Goal: Task Accomplishment & Management: Manage account settings

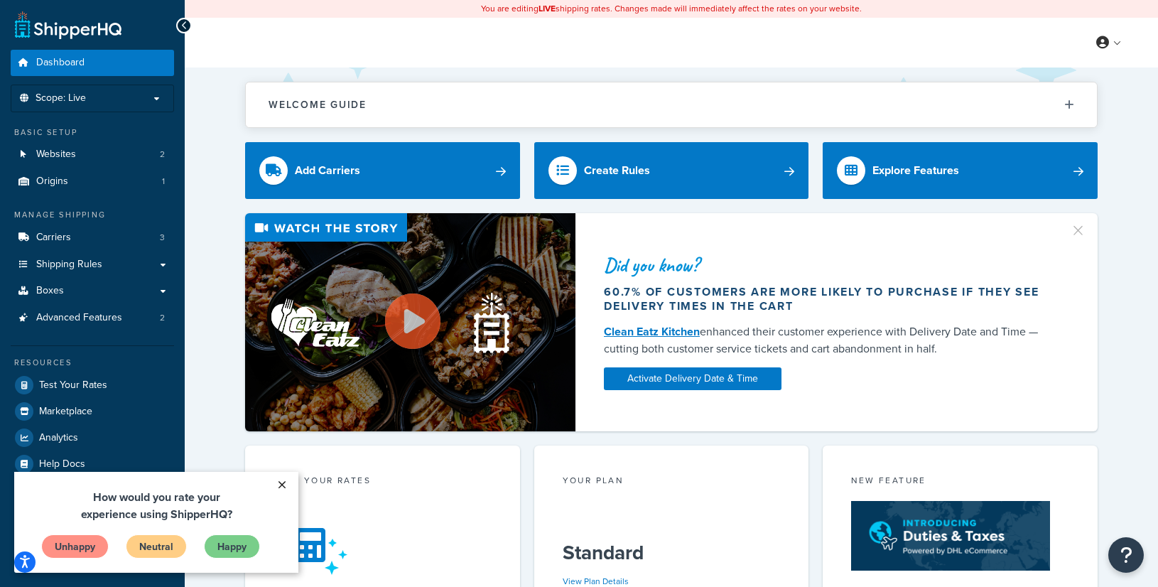
click at [283, 484] on link "×" at bounding box center [281, 485] width 25 height 26
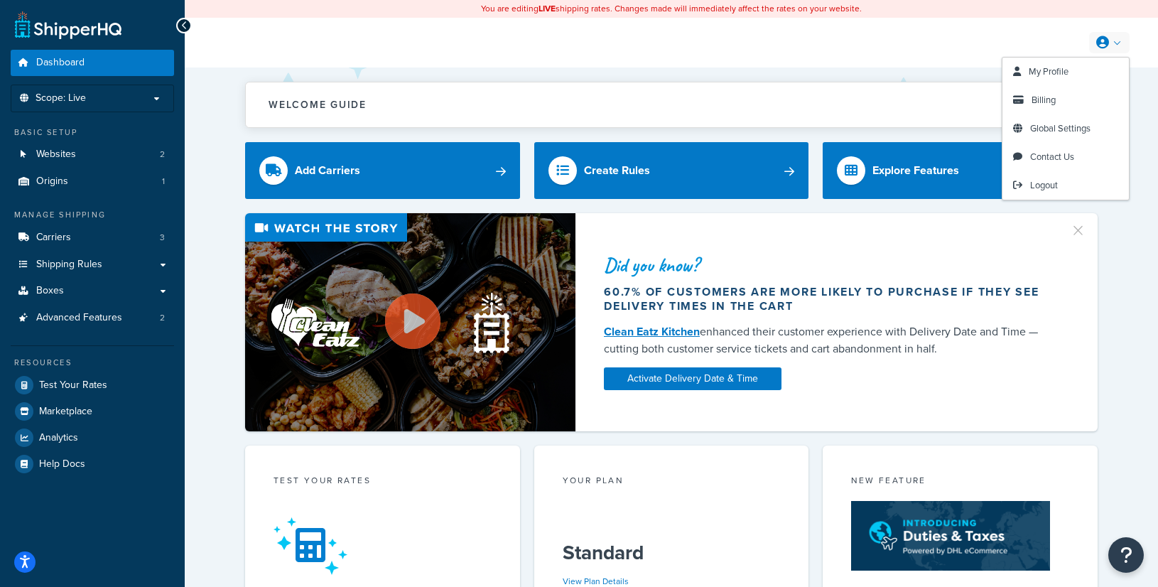
click at [1108, 38] on icon at bounding box center [1102, 42] width 13 height 13
click at [1058, 99] on link "Billing" at bounding box center [1066, 100] width 126 height 28
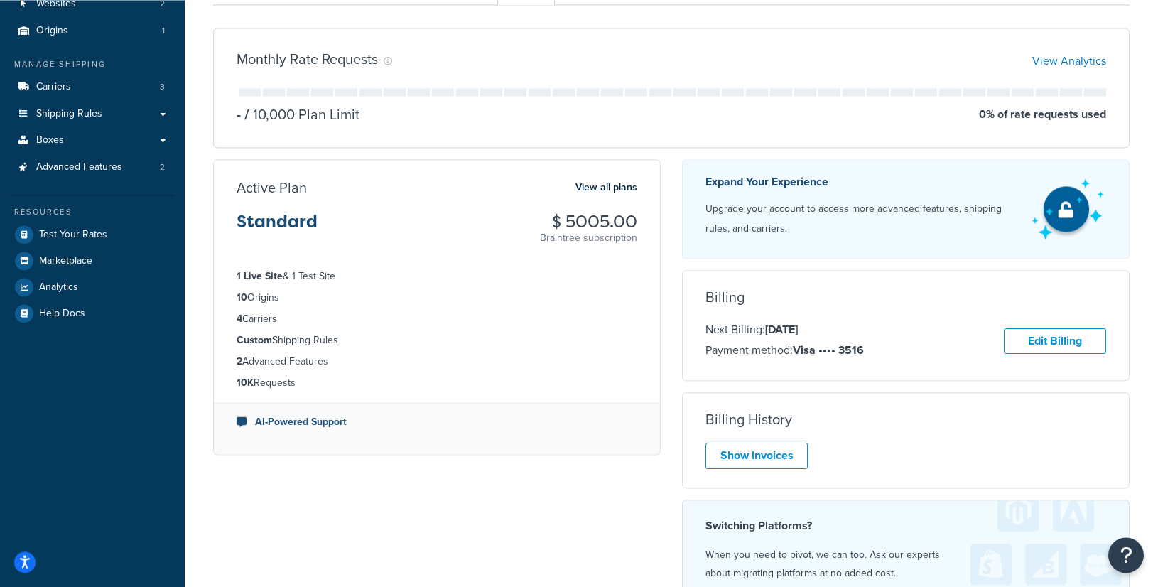
scroll to position [217, 0]
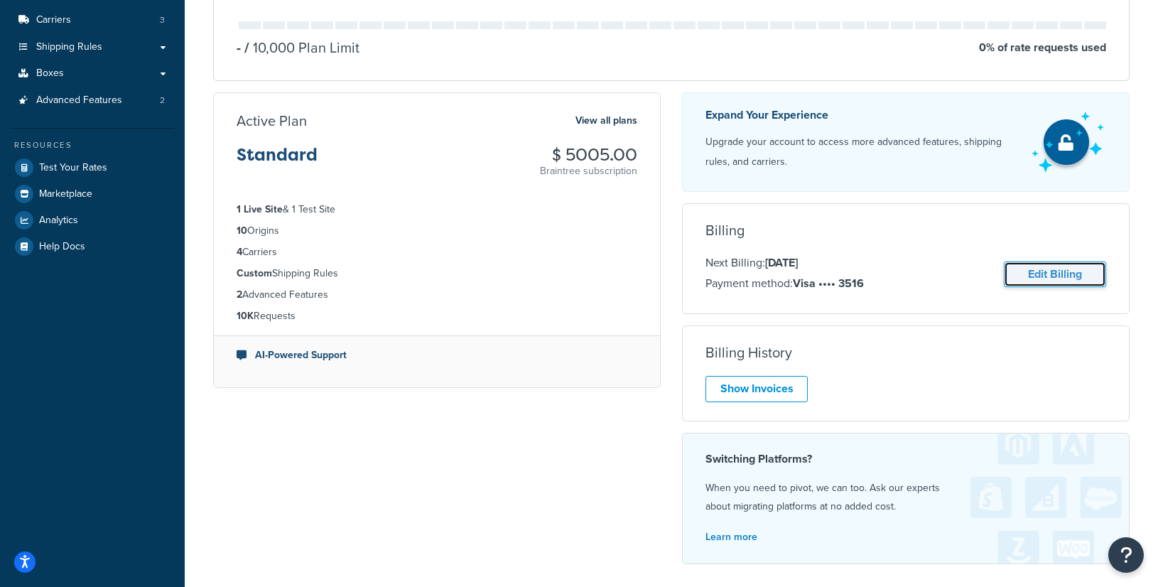
click at [1044, 271] on link "Edit Billing" at bounding box center [1055, 274] width 102 height 26
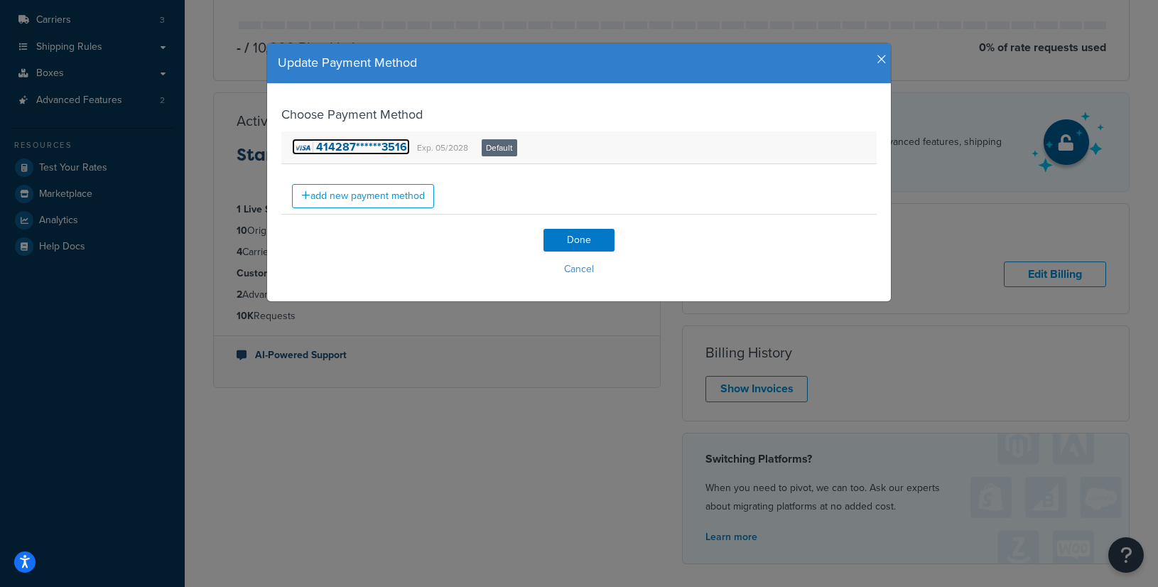
click at [378, 148] on strong "414287******3516" at bounding box center [361, 147] width 91 height 16
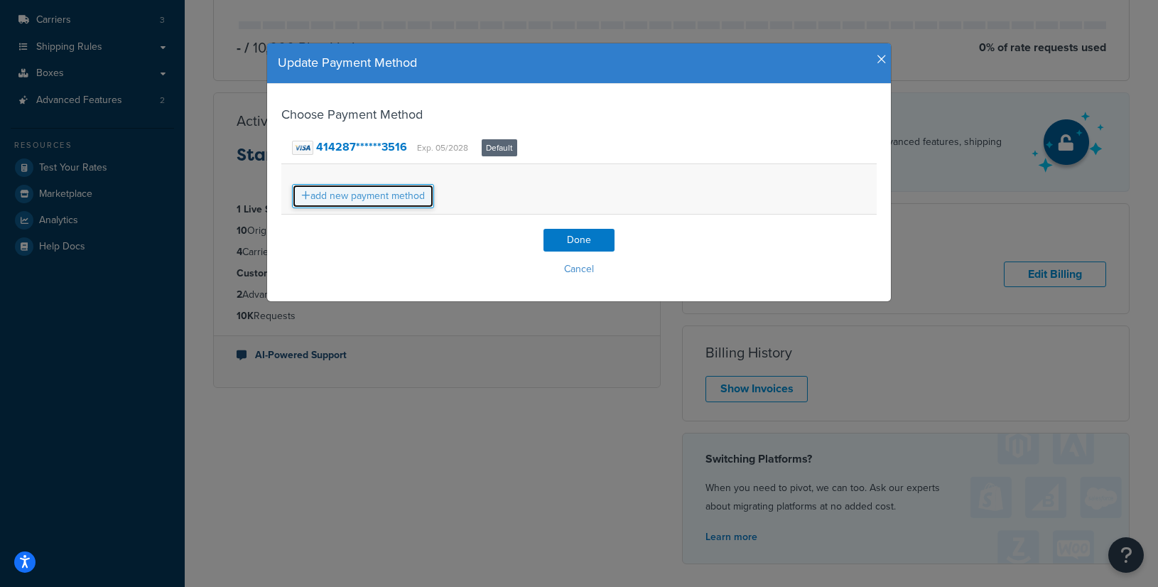
click at [362, 198] on link "add new payment method" at bounding box center [363, 196] width 142 height 24
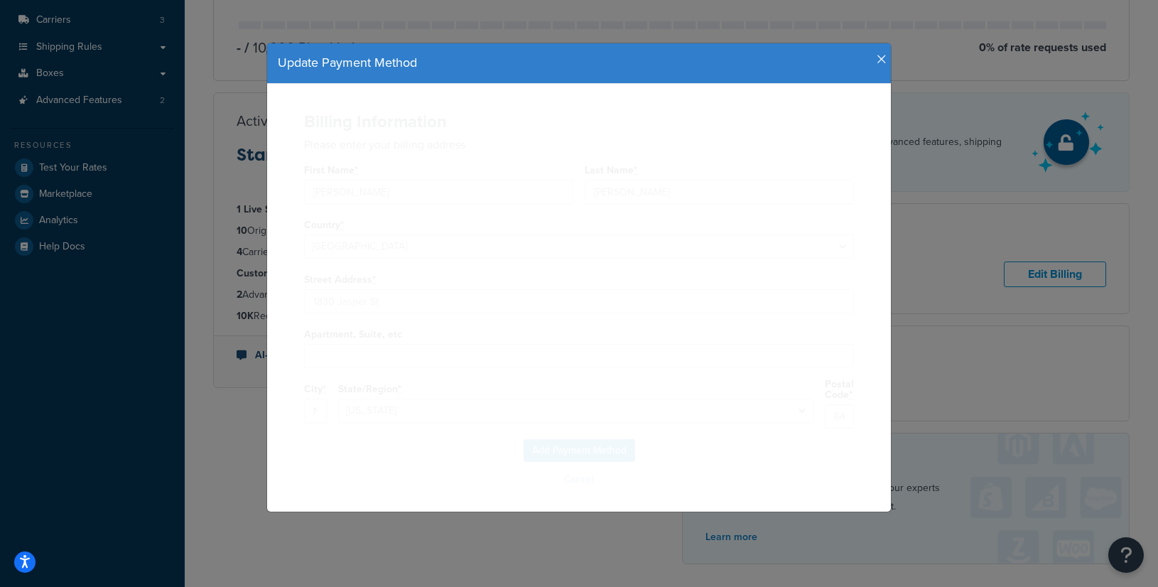
select select "MO"
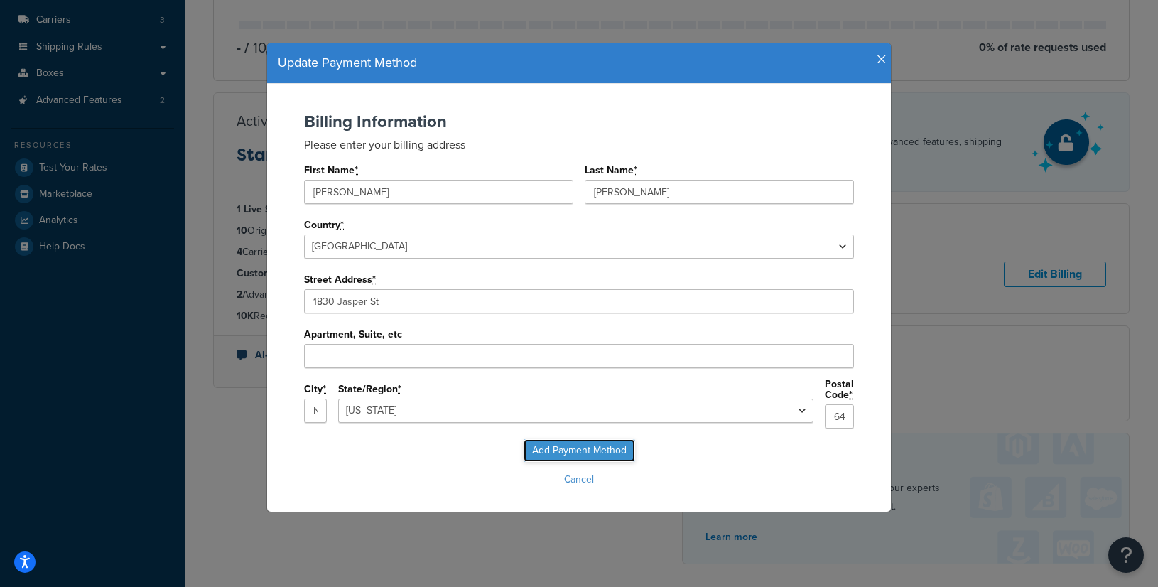
click at [568, 448] on input "Add Payment Method" at bounding box center [580, 450] width 112 height 23
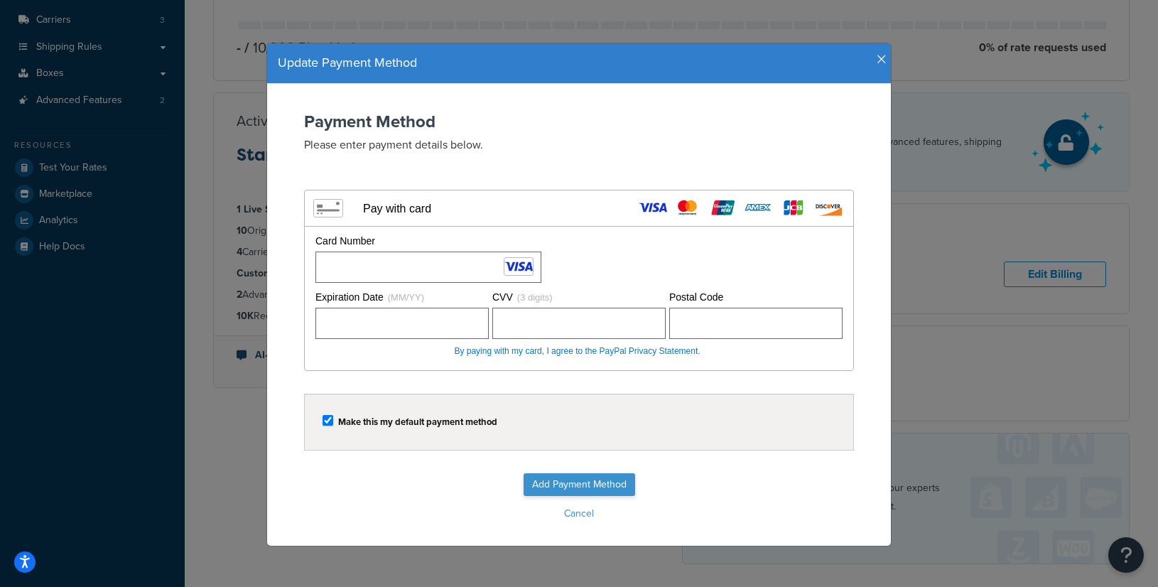
click at [567, 480] on input "Add Payment Method" at bounding box center [580, 484] width 112 height 23
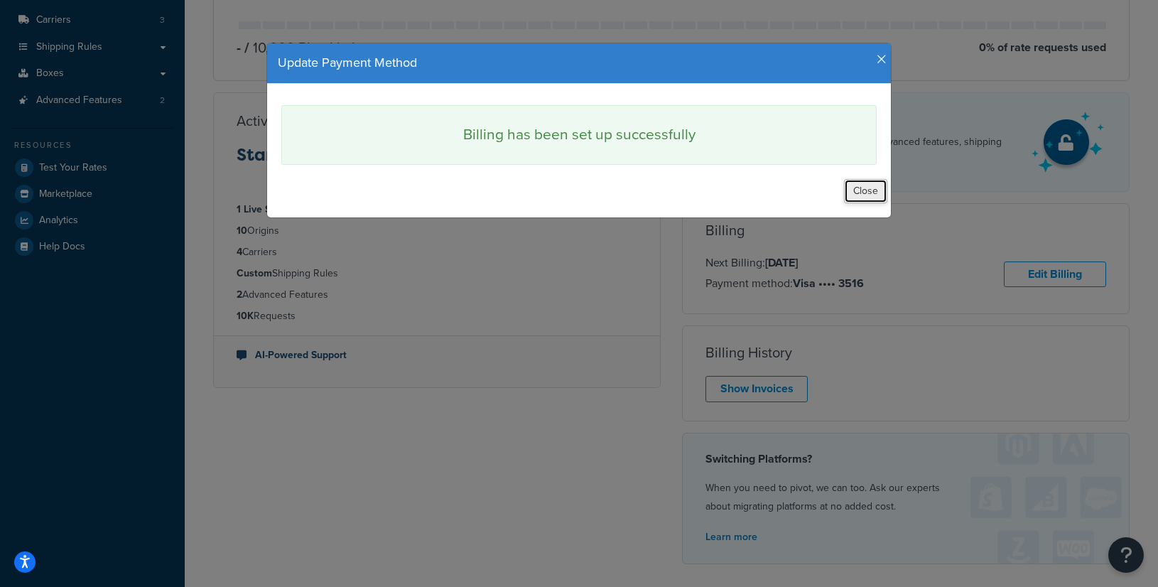
click at [868, 193] on button "Close" at bounding box center [865, 191] width 43 height 24
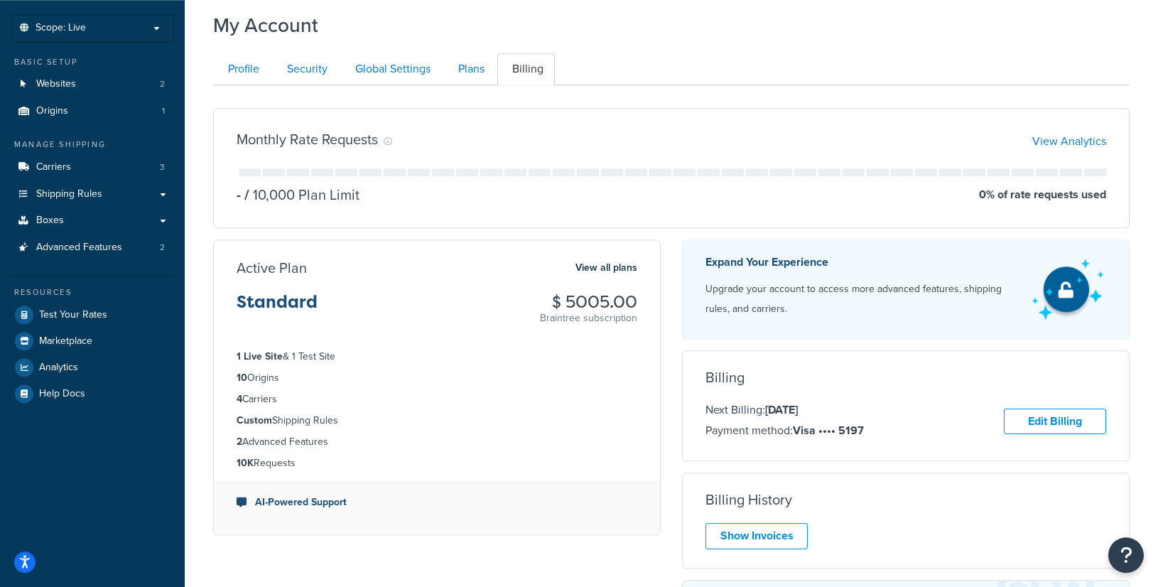
scroll to position [145, 0]
